Goal: Find specific page/section: Find specific page/section

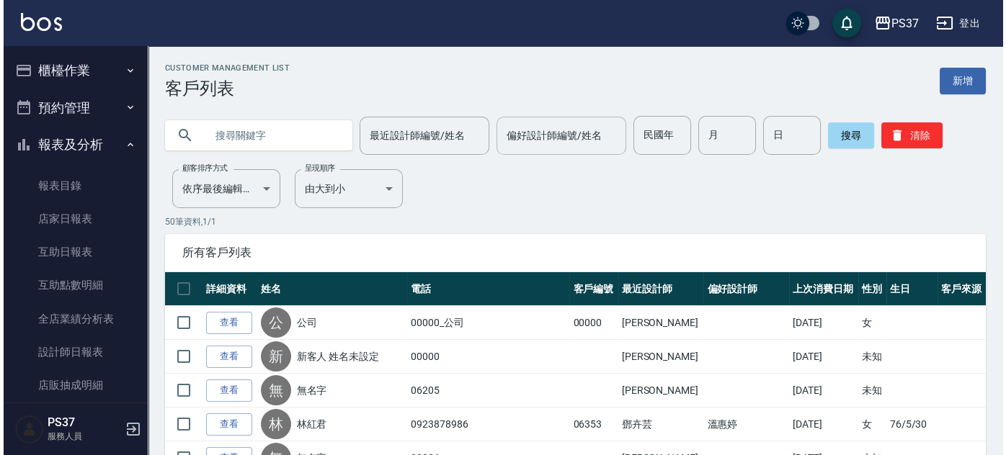
scroll to position [241, 0]
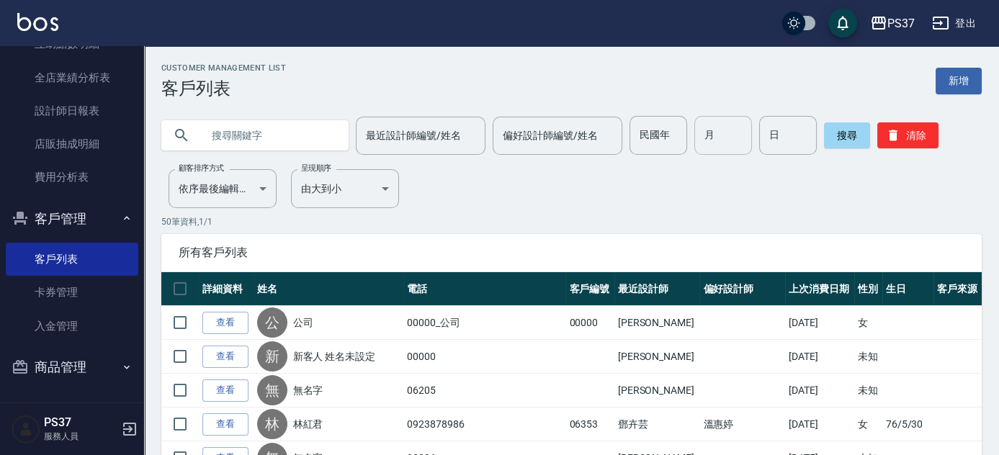
drag, startPoint x: 644, startPoint y: 137, endPoint x: 695, endPoint y: 116, distance: 55.3
click at [646, 136] on input "民國年" at bounding box center [659, 135] width 58 height 39
type input "52"
type input "12"
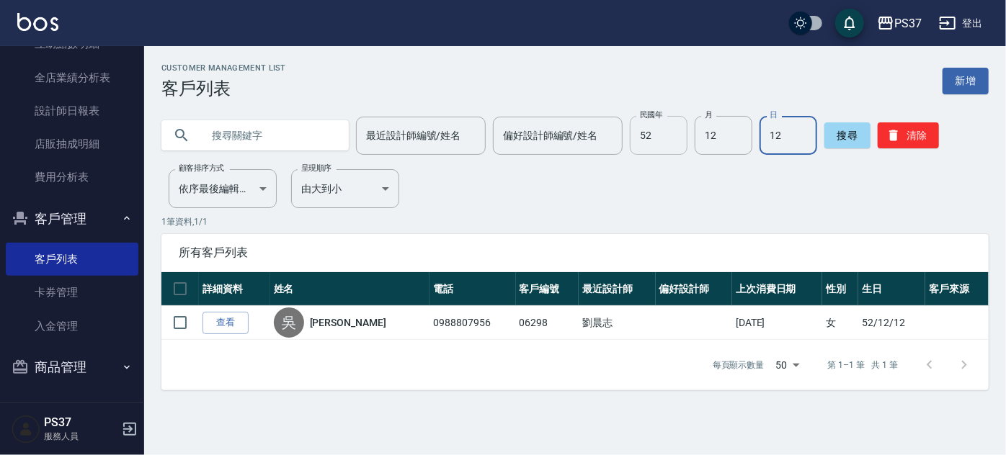
click at [651, 147] on input "52" at bounding box center [659, 135] width 58 height 39
type input "84"
type input "2"
type input "5"
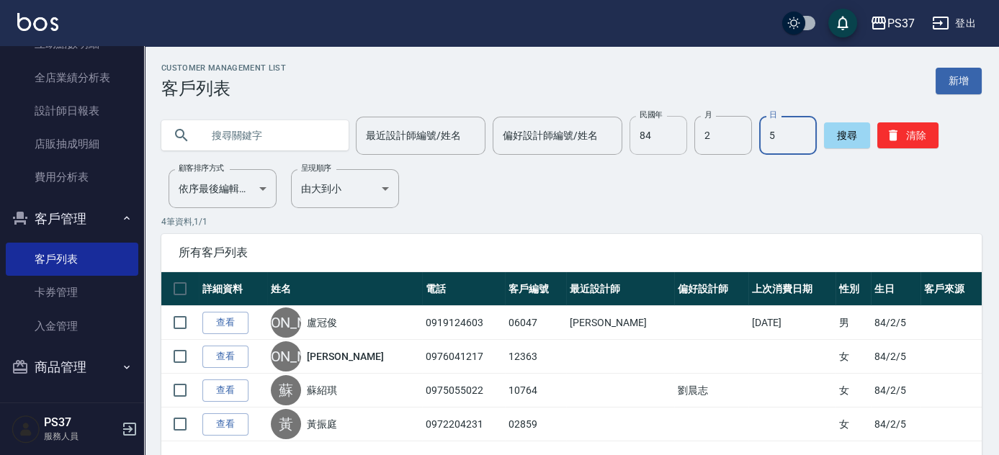
click at [681, 134] on input "84" at bounding box center [659, 135] width 58 height 39
type input "68"
type input "3"
type input "16"
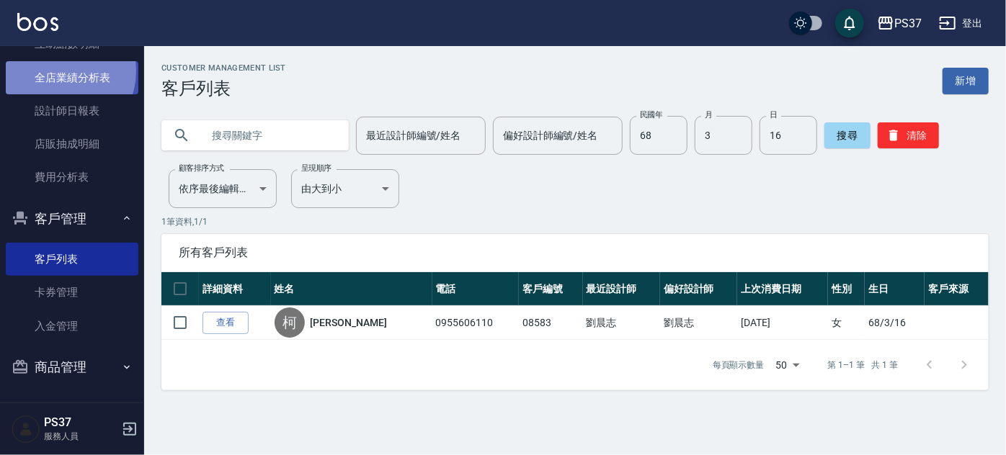
click at [55, 71] on link "全店業績分析表" at bounding box center [72, 77] width 133 height 33
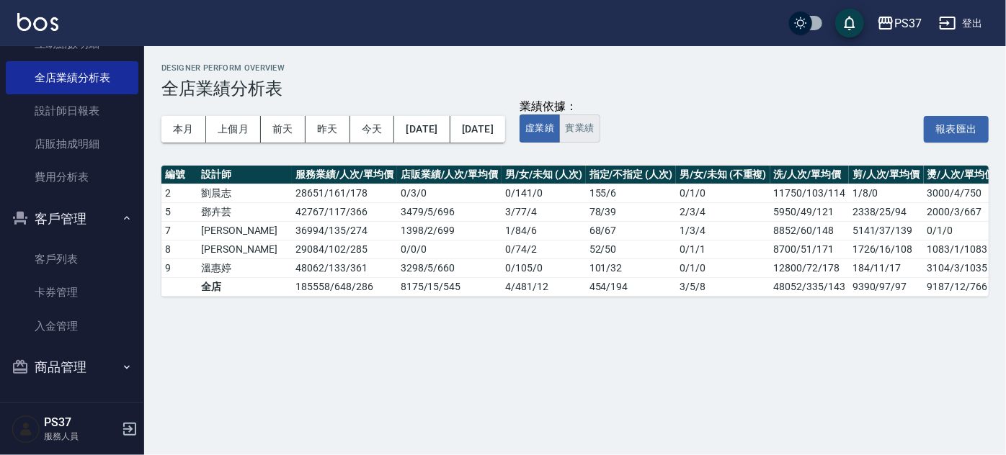
click at [599, 127] on button "實業績" at bounding box center [579, 129] width 40 height 28
